Goal: Task Accomplishment & Management: Manage account settings

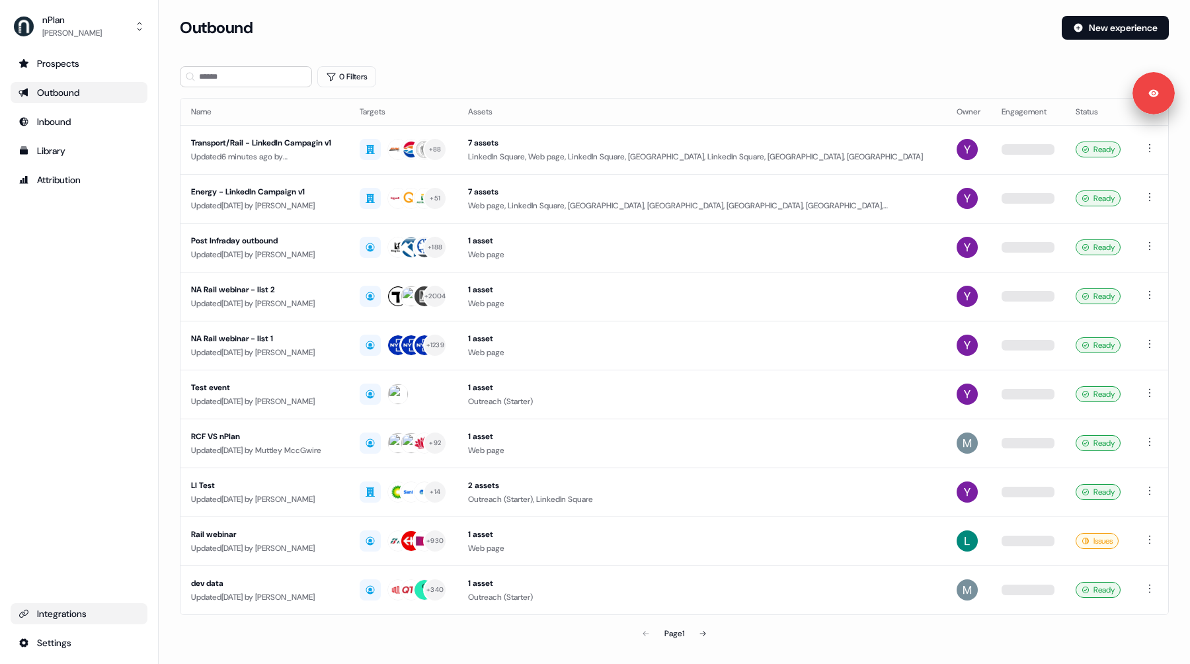
click at [75, 615] on div "Integrations" at bounding box center [79, 613] width 121 height 13
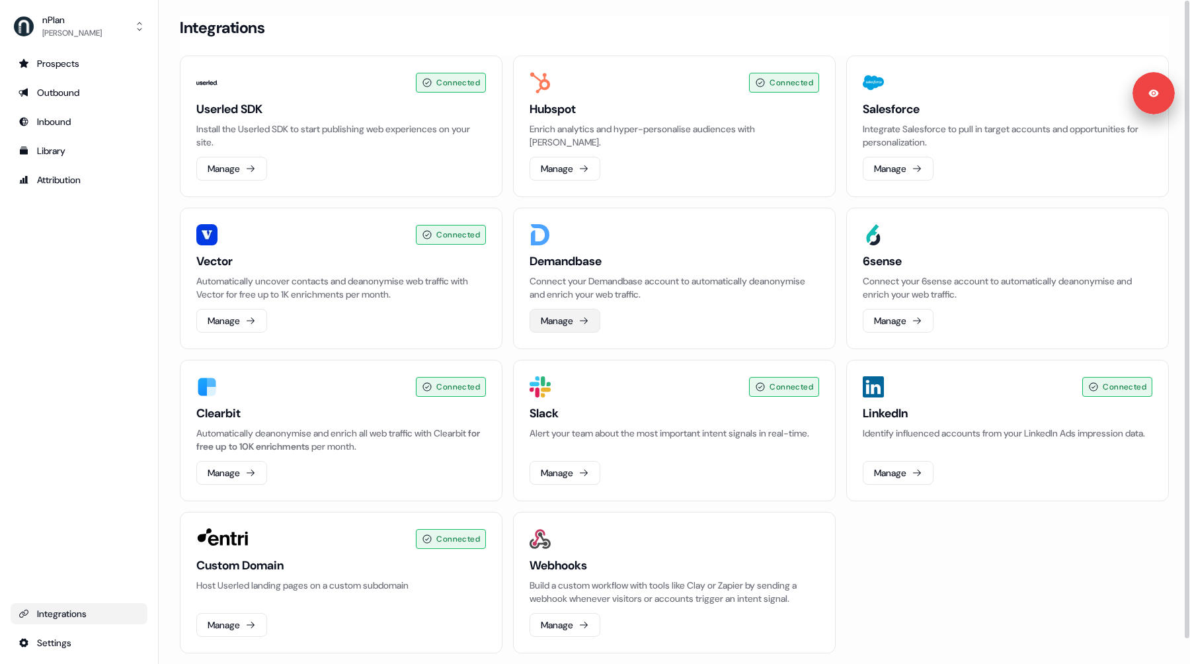
click at [552, 327] on button "Manage" at bounding box center [564, 321] width 71 height 24
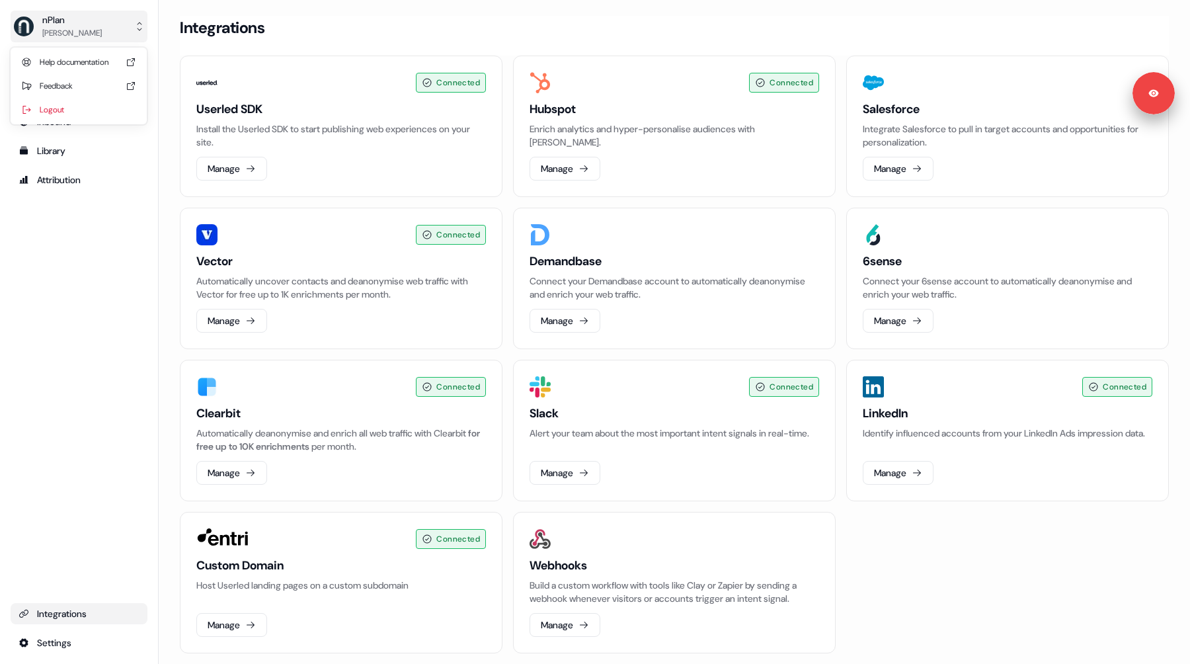
click at [83, 25] on div "nPlan" at bounding box center [71, 19] width 59 height 13
click at [95, 112] on div "Logout" at bounding box center [79, 110] width 126 height 24
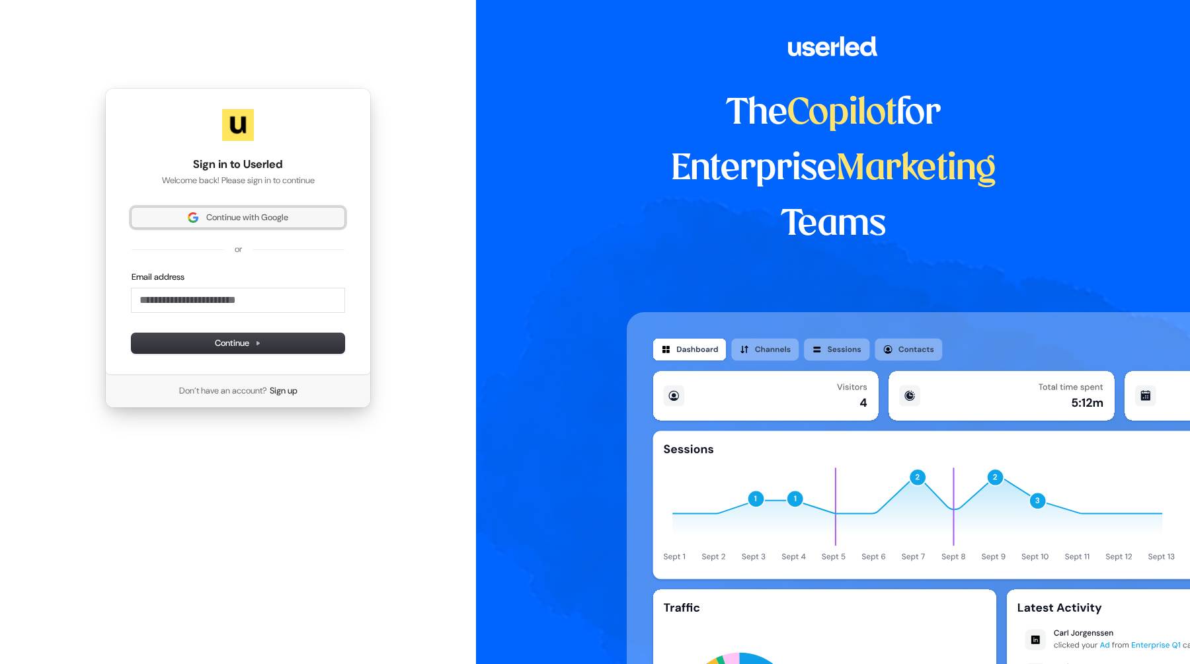
click at [205, 225] on button "Continue with Google" at bounding box center [238, 218] width 213 height 20
